Goal: Task Accomplishment & Management: Manage account settings

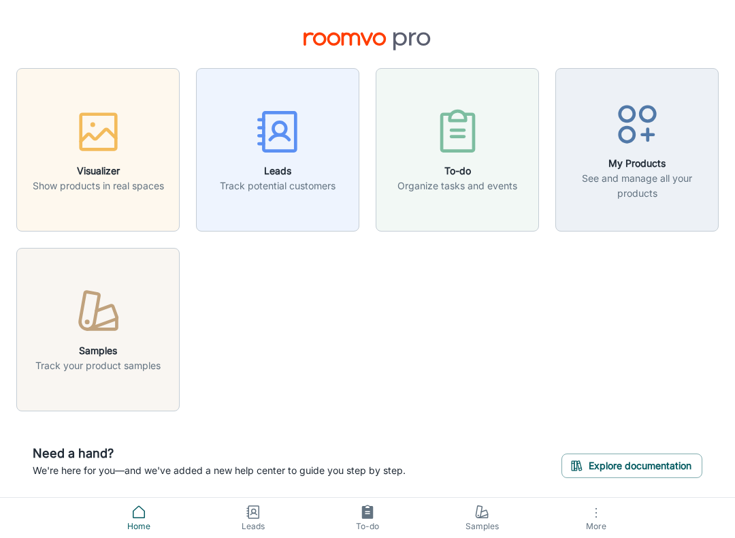
click at [101, 323] on icon "button" at bounding box center [98, 311] width 51 height 51
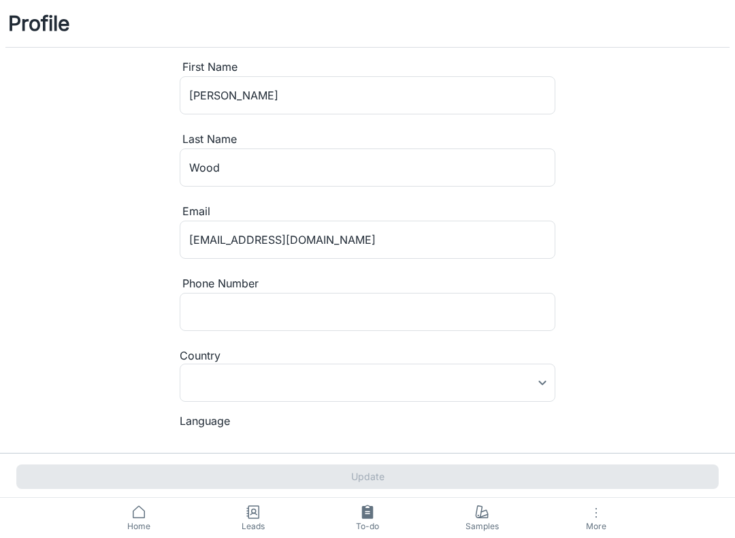
type input "[GEOGRAPHIC_DATA]"
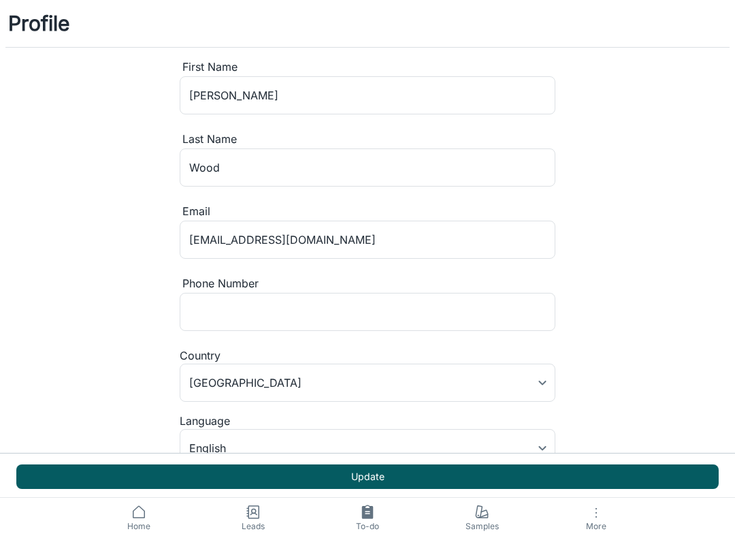
click at [139, 530] on span "Home" at bounding box center [139, 526] width 98 height 12
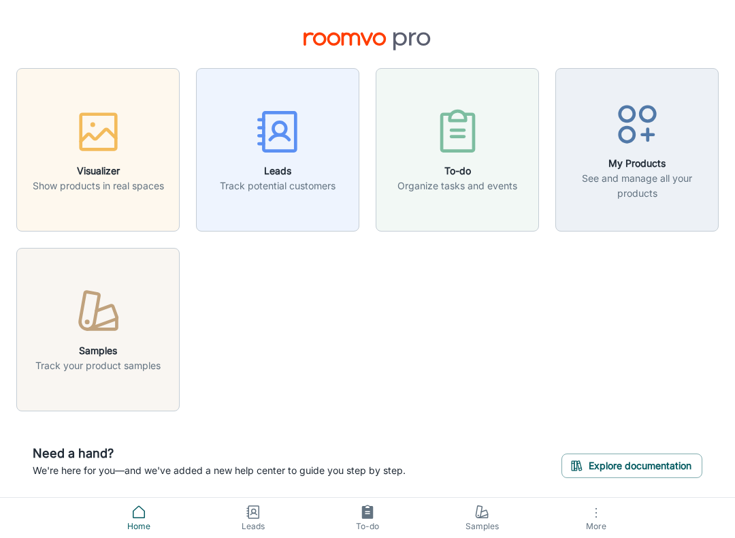
click at [88, 143] on icon "button" at bounding box center [98, 131] width 51 height 51
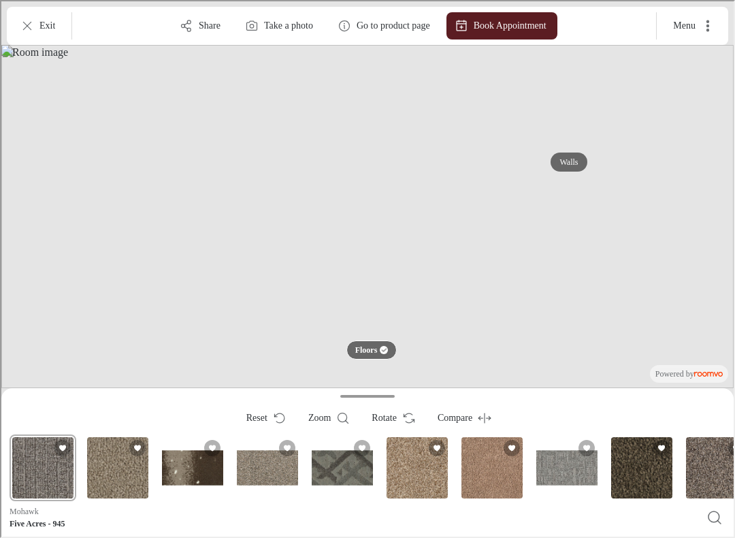
click at [330, 466] on div "Ornate Intricacy" at bounding box center [341, 466] width 67 height 67
click at [349, 468] on div "Ornate Intricacy" at bounding box center [341, 466] width 67 height 67
